Goal: Information Seeking & Learning: Learn about a topic

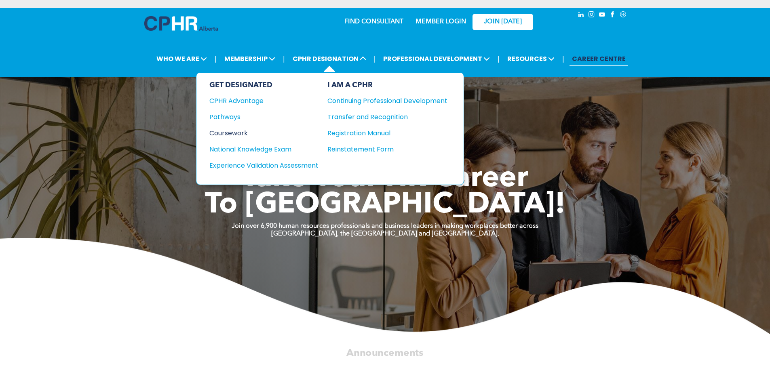
click at [227, 137] on div "Coursework" at bounding box center [258, 133] width 98 height 10
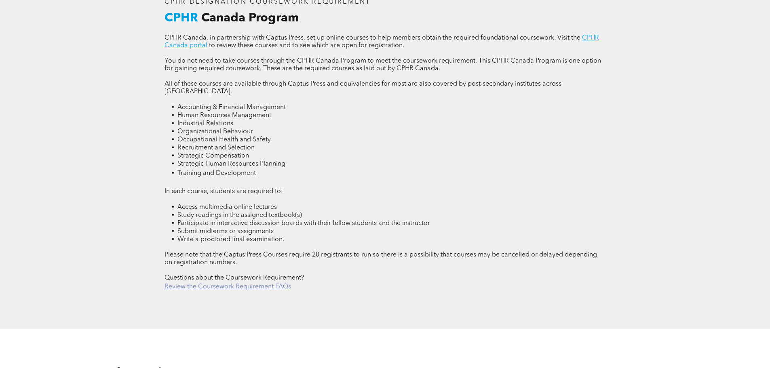
scroll to position [1414, 0]
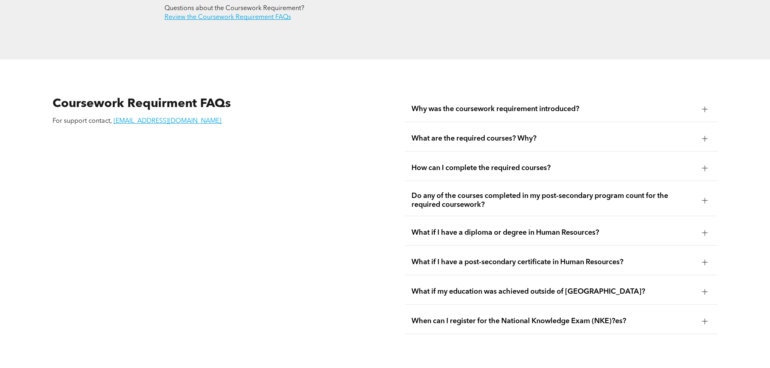
click at [528, 192] on span "Do any of the courses completed in my post-secondary program count for the requ…" at bounding box center [553, 201] width 284 height 18
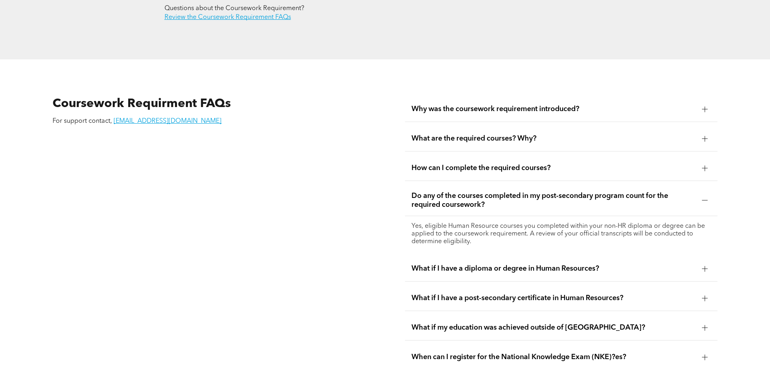
click at [528, 192] on span "Do any of the courses completed in my post-secondary program count for the requ…" at bounding box center [553, 201] width 284 height 18
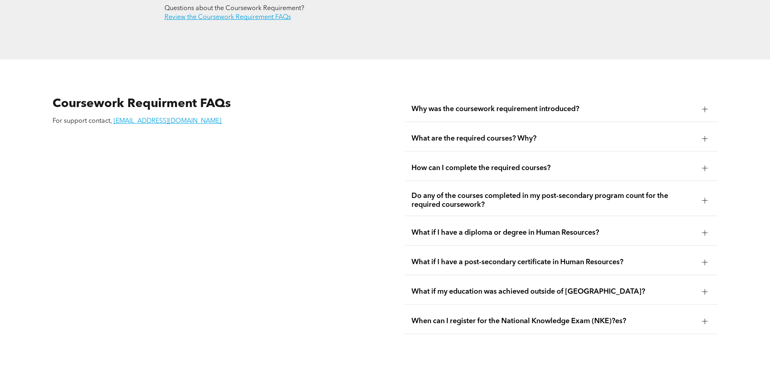
click at [491, 105] on span "Why was the coursework requirement introduced?" at bounding box center [553, 109] width 284 height 9
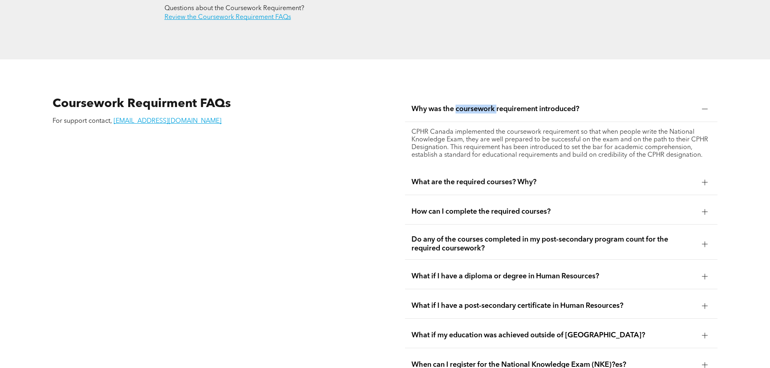
click at [491, 105] on span "Why was the coursework requirement introduced?" at bounding box center [553, 109] width 284 height 9
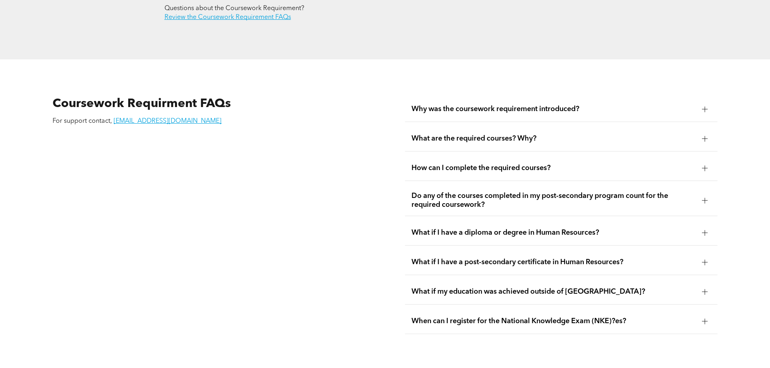
click at [495, 279] on div "What if my education was achieved outside of [GEOGRAPHIC_DATA]?" at bounding box center [561, 291] width 312 height 25
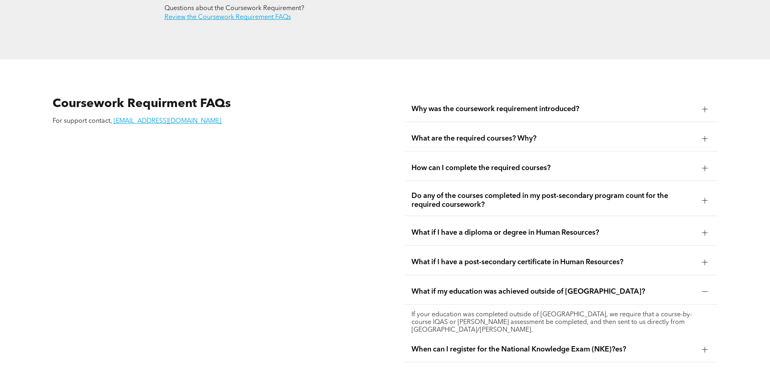
click at [495, 279] on div "What if my education was achieved outside of [GEOGRAPHIC_DATA]?" at bounding box center [561, 291] width 312 height 25
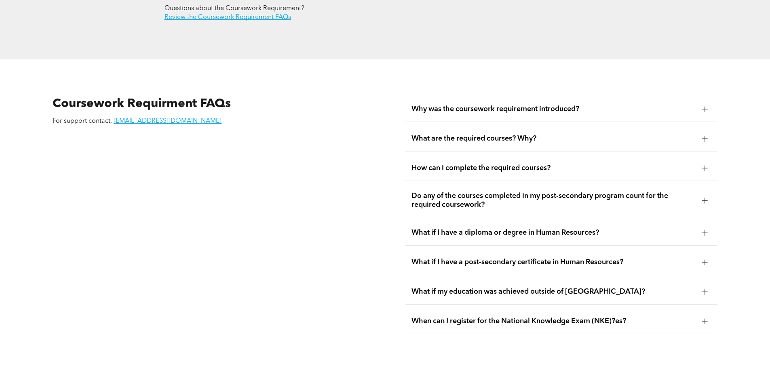
click at [497, 250] on div "What if I have a post-secondary certificate in Human Resources?" at bounding box center [561, 262] width 312 height 25
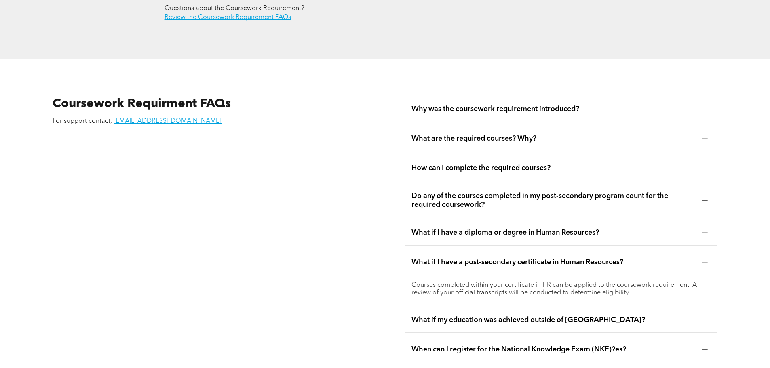
click at [500, 228] on span "What if I have a diploma or degree in Human Resources?" at bounding box center [553, 232] width 284 height 9
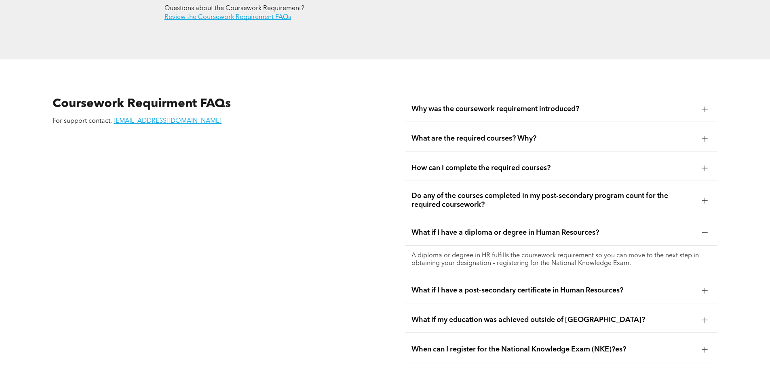
click at [494, 192] on span "Do any of the courses completed in my post-secondary program count for the requ…" at bounding box center [553, 201] width 284 height 18
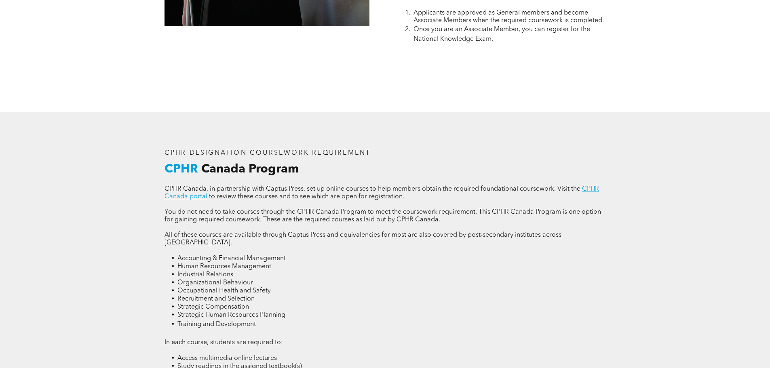
scroll to position [987, 0]
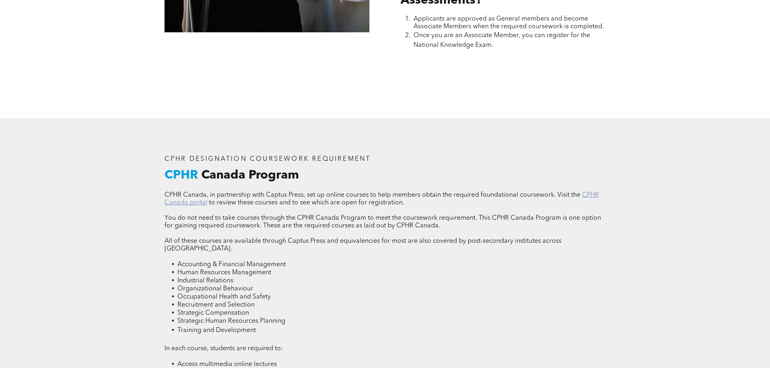
click at [592, 194] on link "CPHR Canada portal" at bounding box center [381, 199] width 434 height 14
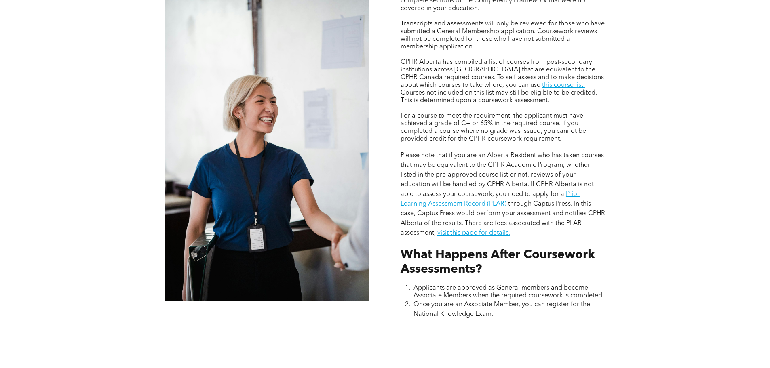
scroll to position [718, 0]
click at [542, 82] on link "this course list." at bounding box center [563, 85] width 43 height 6
